Goal: Task Accomplishment & Management: Use online tool/utility

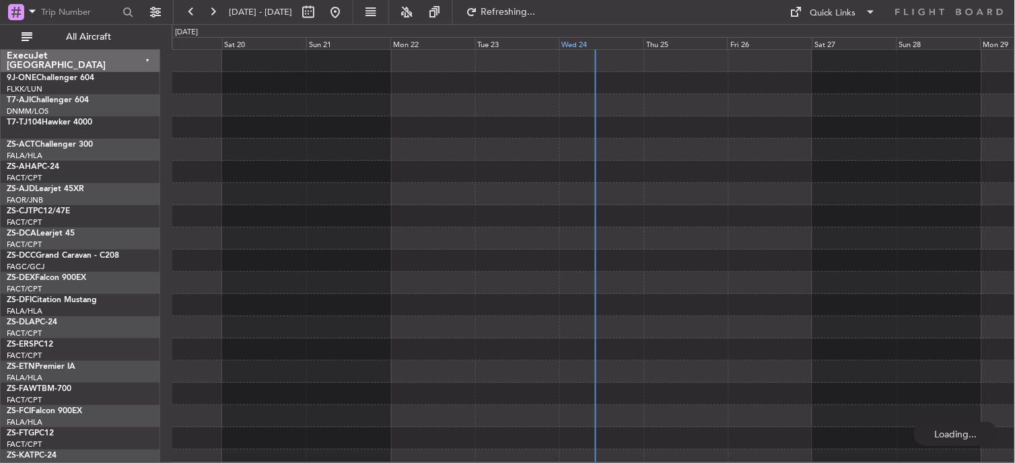
click at [576, 43] on div "Wed 24" at bounding box center [602, 43] width 84 height 12
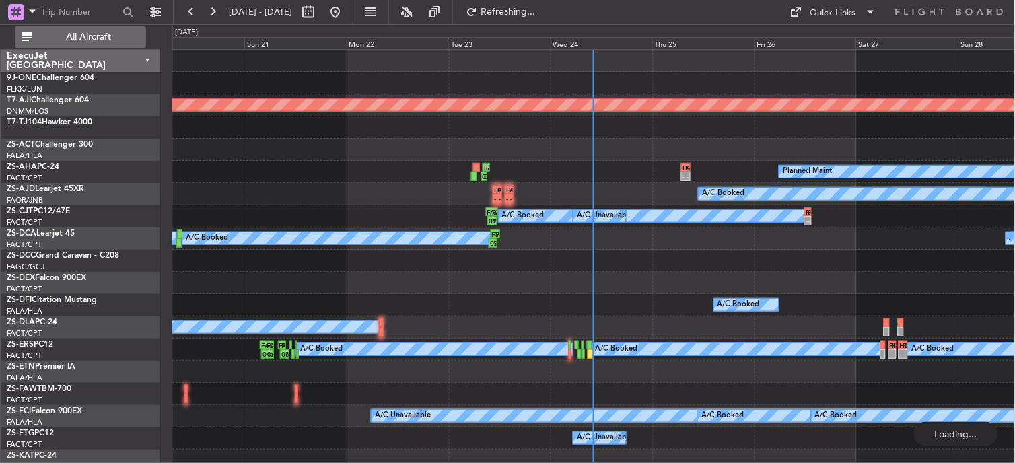
click at [105, 35] on span "All Aircraft" at bounding box center [88, 36] width 107 height 9
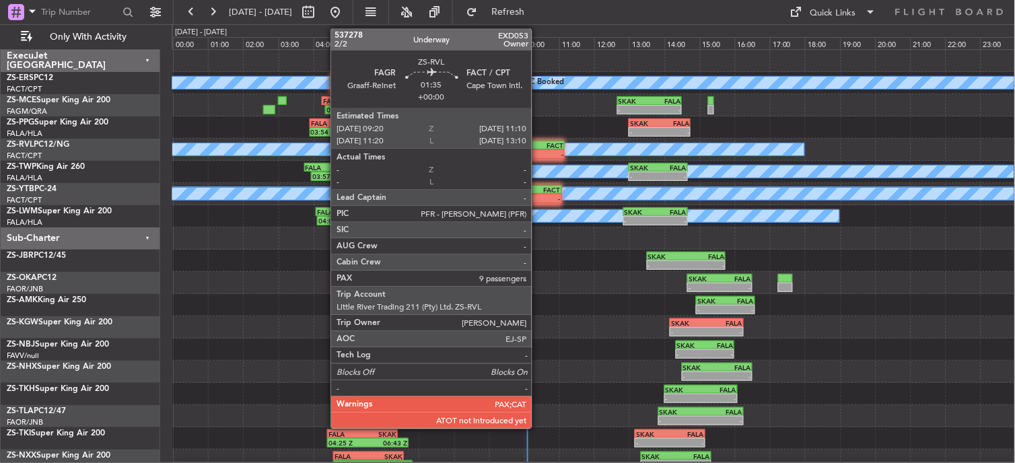
click at [539, 151] on div "-" at bounding box center [548, 154] width 31 height 8
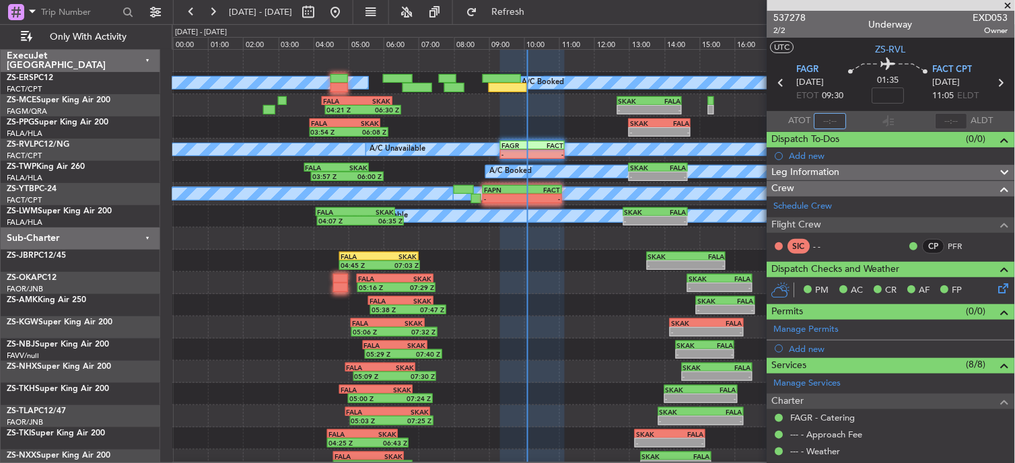
click at [842, 115] on input "text" at bounding box center [831, 121] width 32 height 16
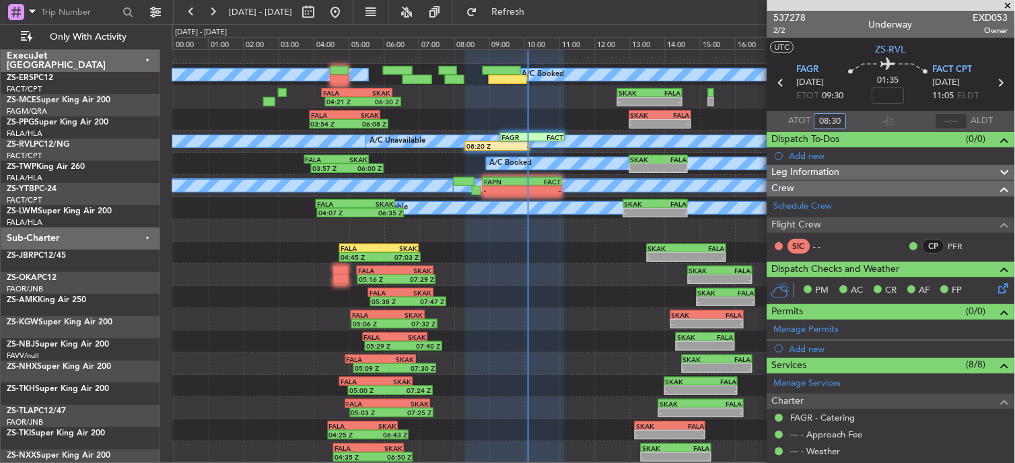
scroll to position [8, 0]
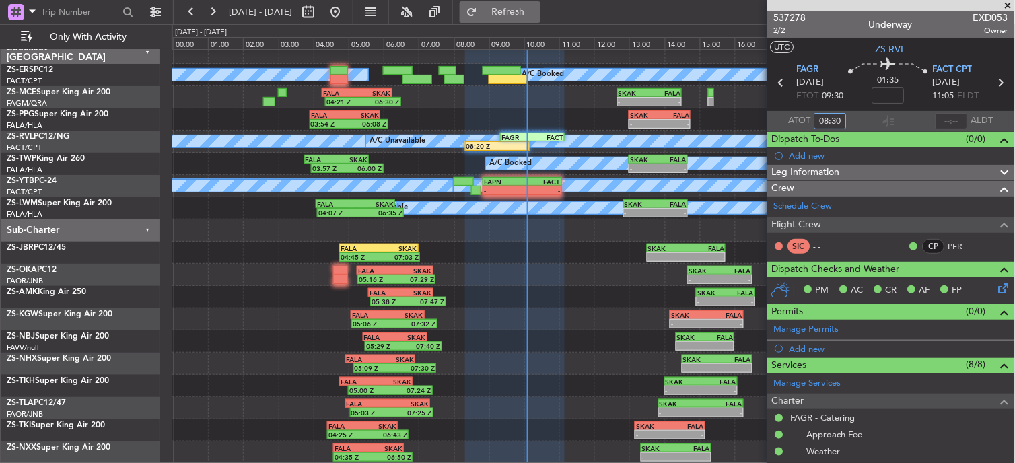
type input "08:30"
click at [512, 9] on button "Refresh" at bounding box center [500, 12] width 81 height 22
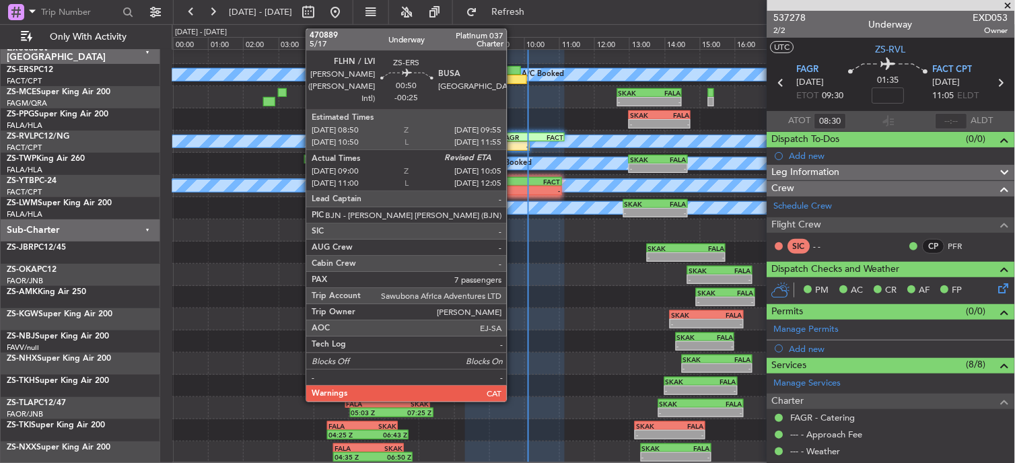
click at [514, 83] on div at bounding box center [508, 79] width 38 height 9
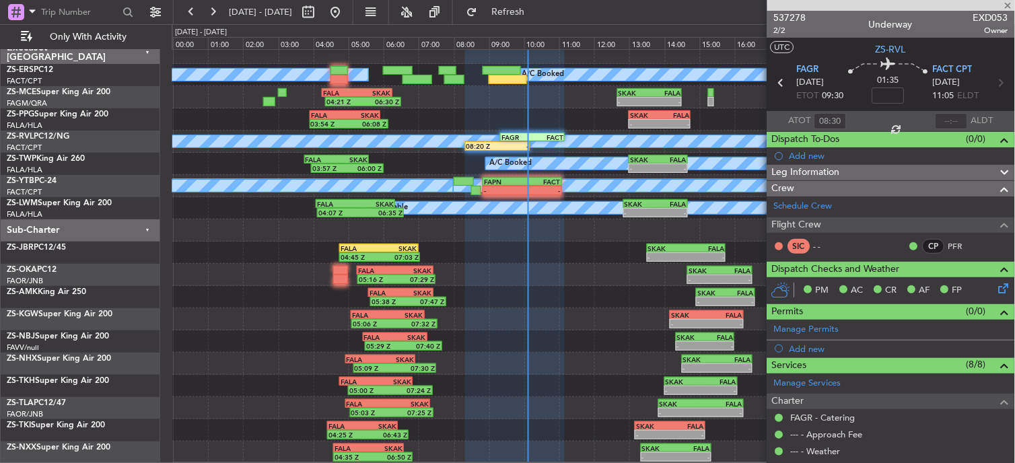
type input "-00:25"
type input "09:10"
type input "7"
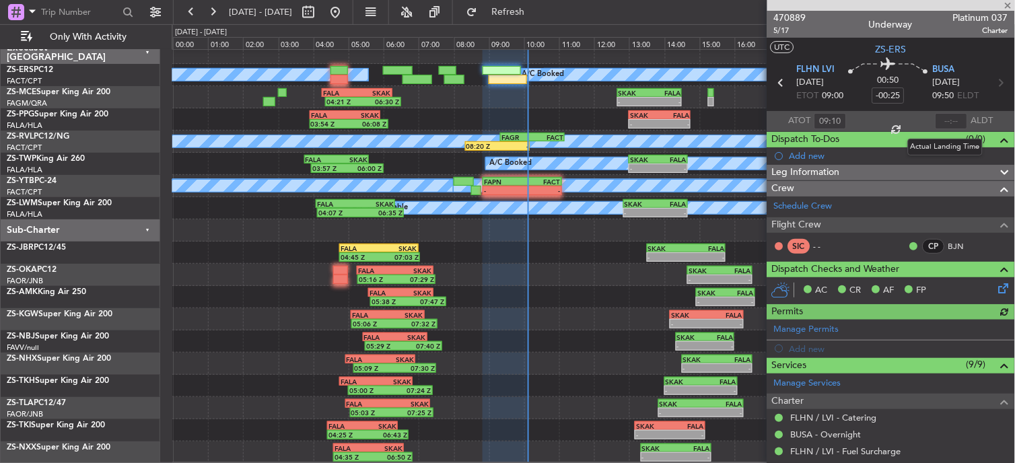
click at [937, 116] on div at bounding box center [952, 121] width 32 height 16
click at [945, 121] on input "text" at bounding box center [952, 121] width 32 height 16
type input "10:06"
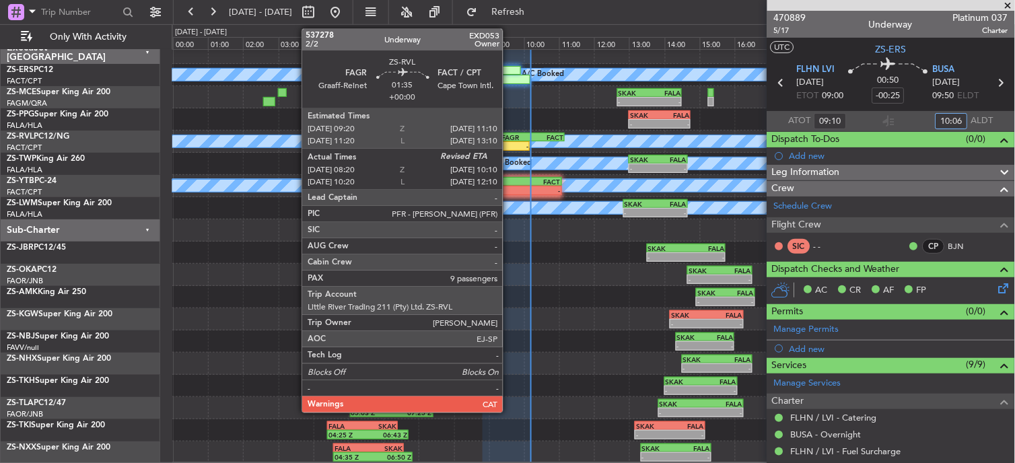
click at [510, 141] on div "A/C Unavailable A/C Booked 08:20 Z - FAGR 09:20 Z FACT 11:10 Z" at bounding box center [593, 142] width 843 height 22
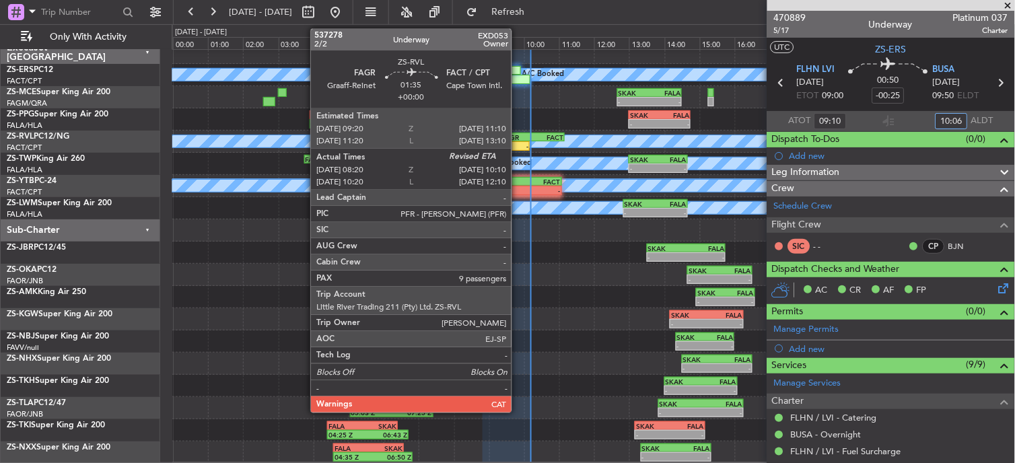
click at [518, 139] on div "FAGR" at bounding box center [517, 137] width 31 height 8
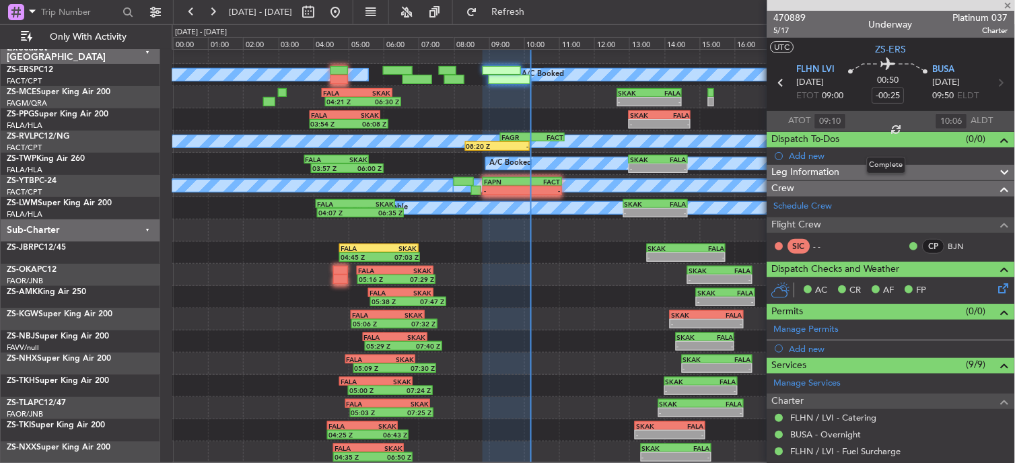
type input "08:30"
type input "9"
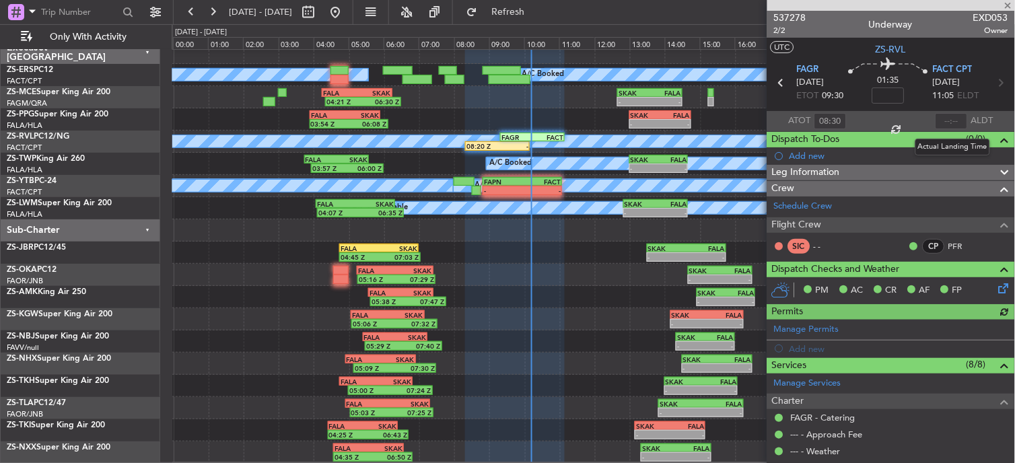
click at [945, 120] on div at bounding box center [952, 121] width 32 height 16
click at [945, 119] on div at bounding box center [952, 121] width 32 height 16
click at [949, 121] on input "text" at bounding box center [952, 121] width 32 height 16
type input "10:10"
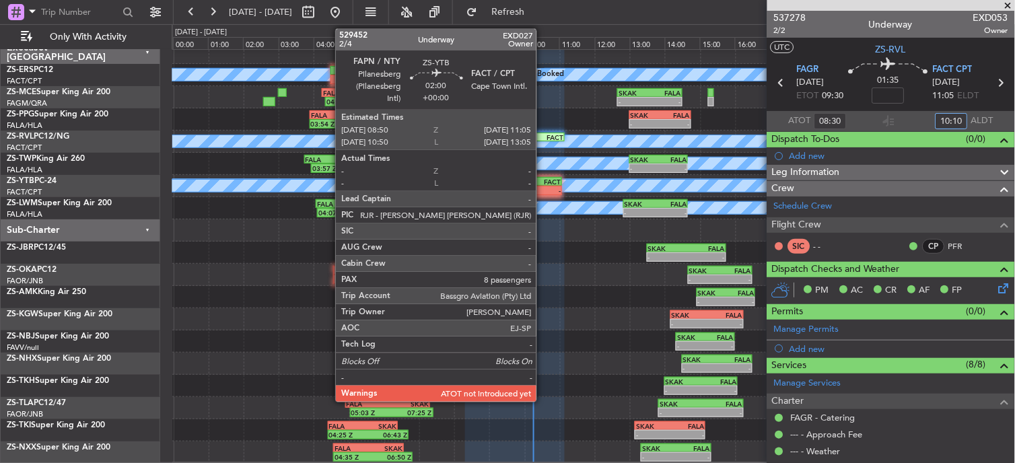
click at [543, 184] on div "FACT 11:05 Z" at bounding box center [541, 182] width 39 height 8
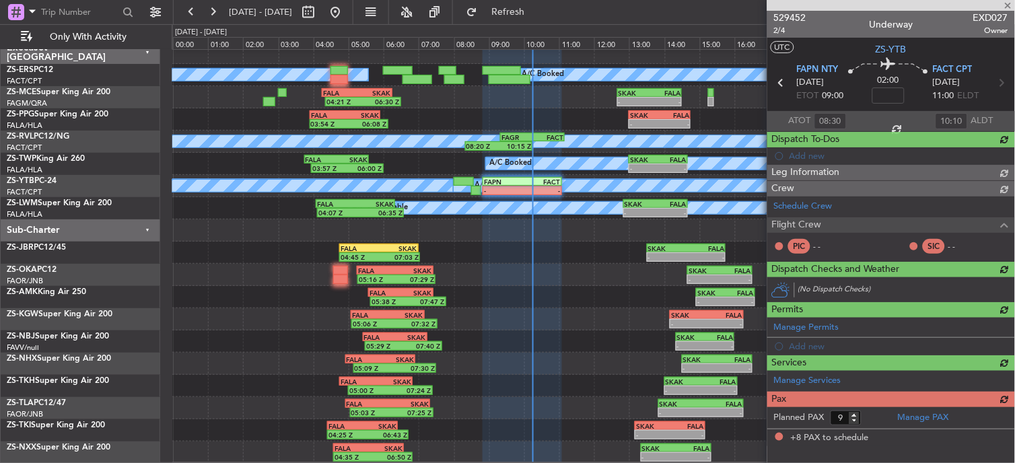
type input "8"
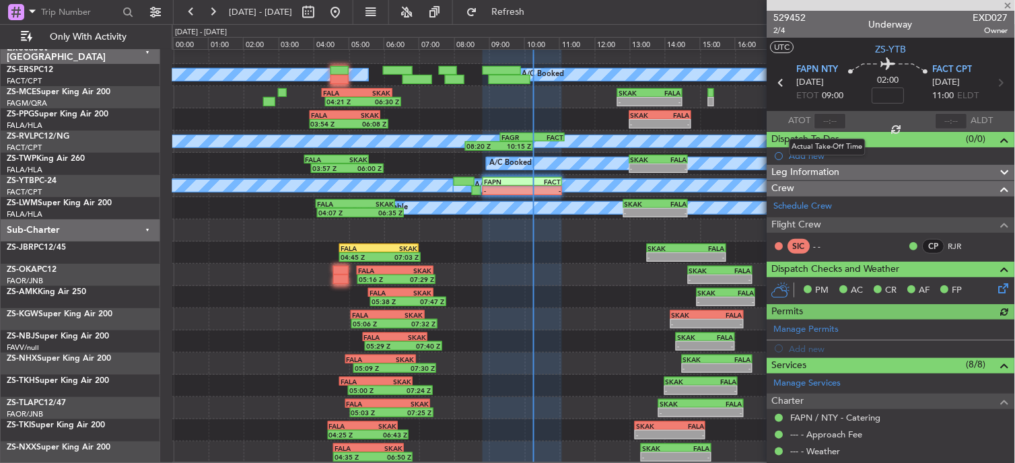
click at [826, 118] on div at bounding box center [831, 121] width 32 height 16
click at [831, 124] on input "text" at bounding box center [831, 121] width 32 height 16
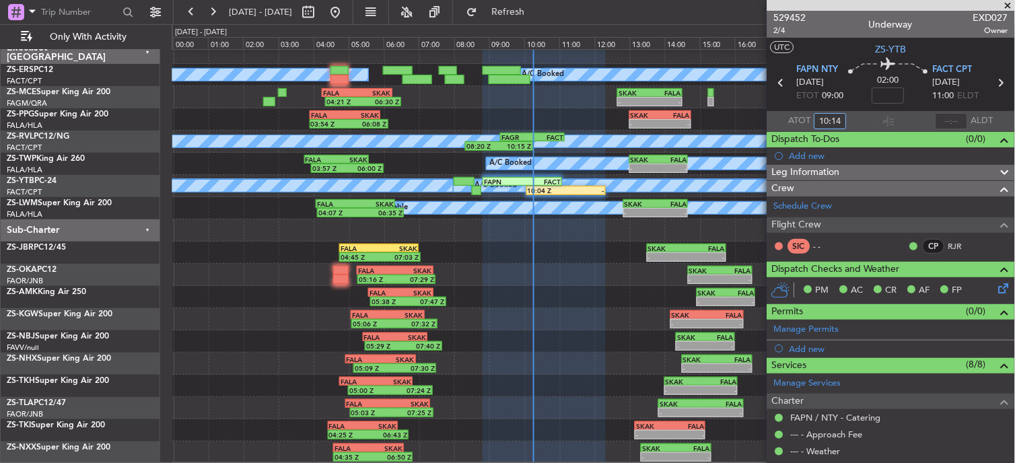
type input "10:14"
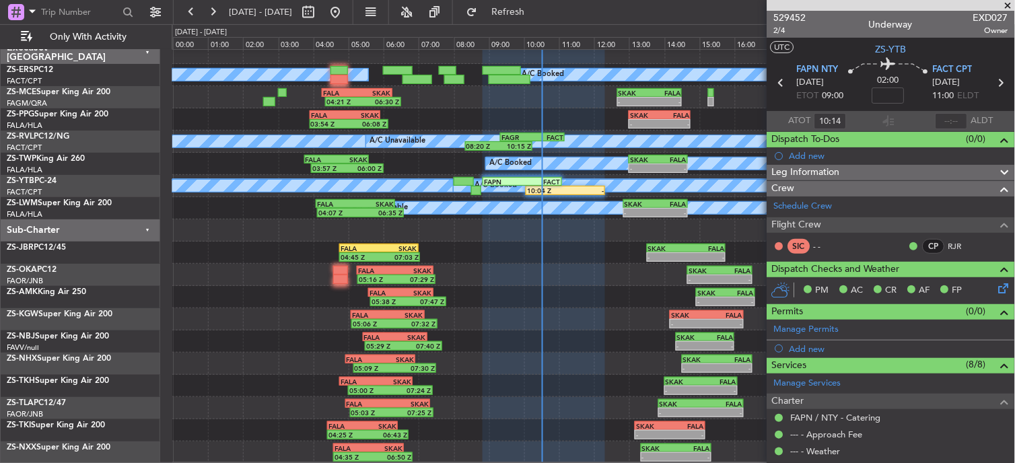
click at [1012, 7] on span at bounding box center [1008, 6] width 13 height 12
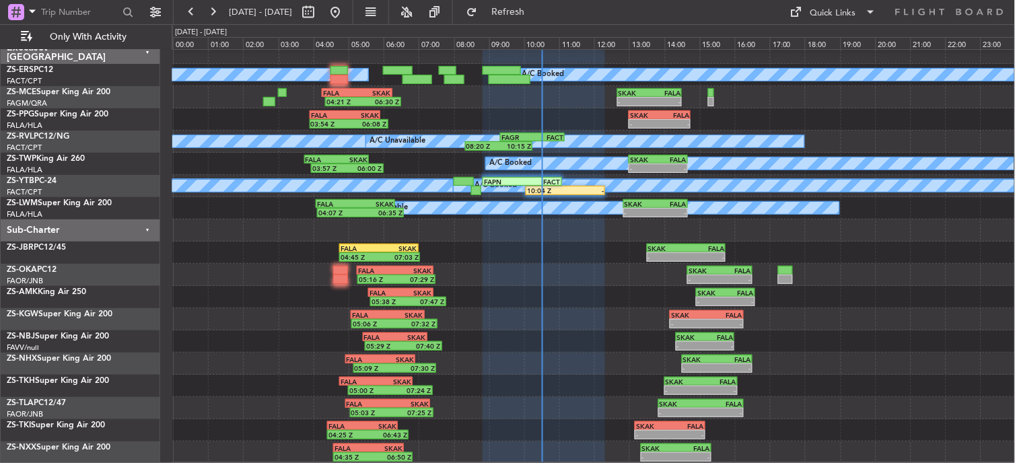
type input "0"
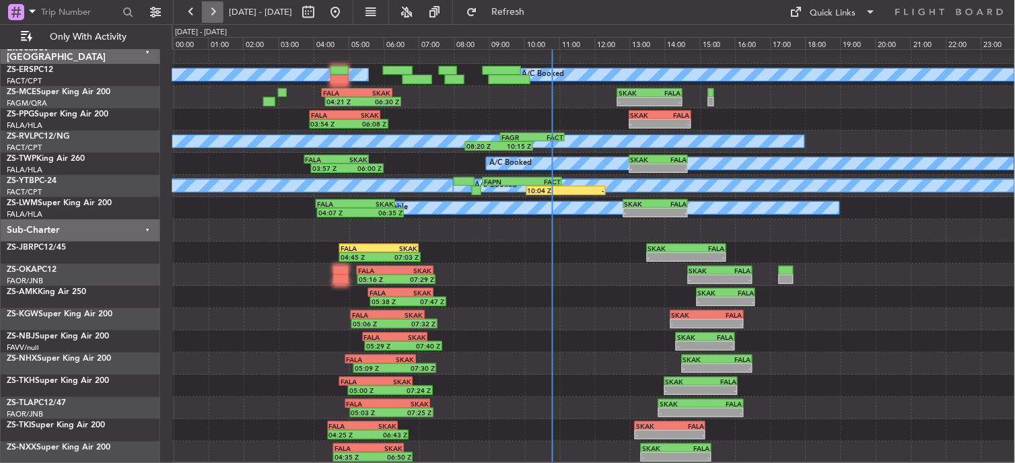
click at [213, 9] on button at bounding box center [213, 12] width 22 height 22
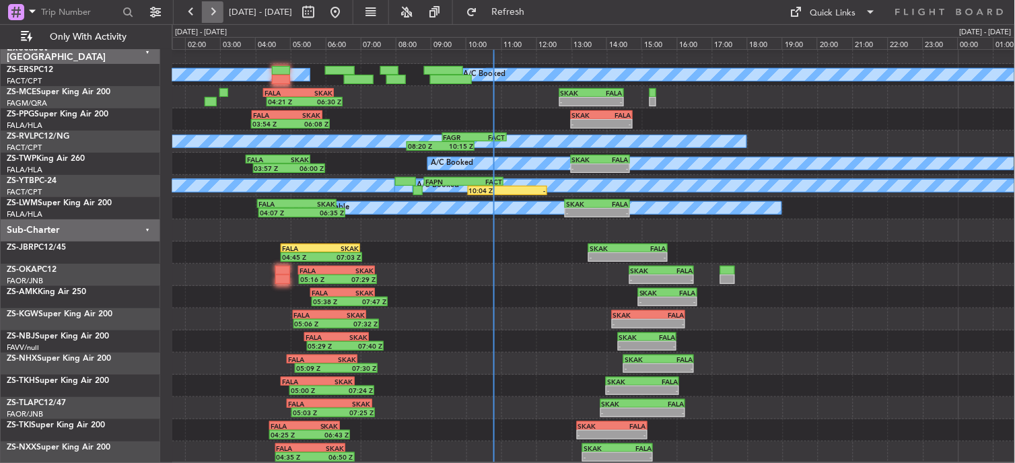
scroll to position [0, 0]
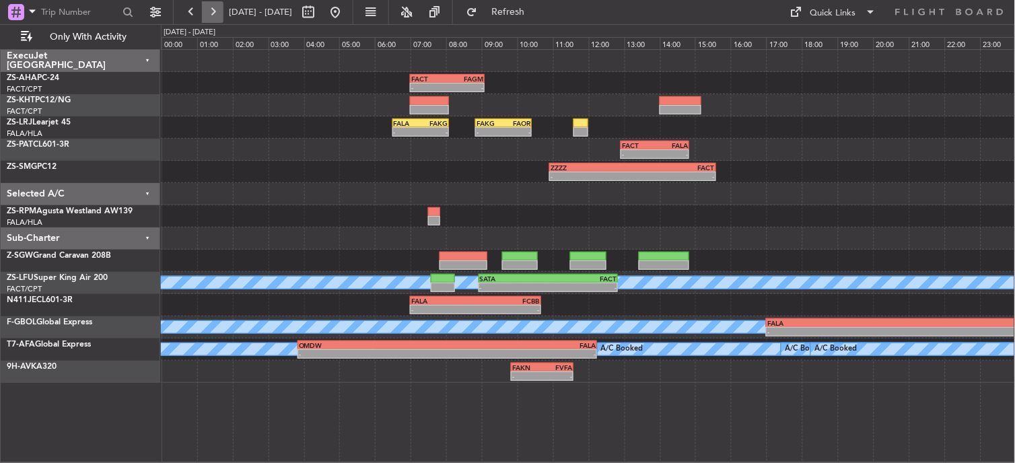
click at [209, 12] on button at bounding box center [213, 12] width 22 height 22
